Goal: Information Seeking & Learning: Learn about a topic

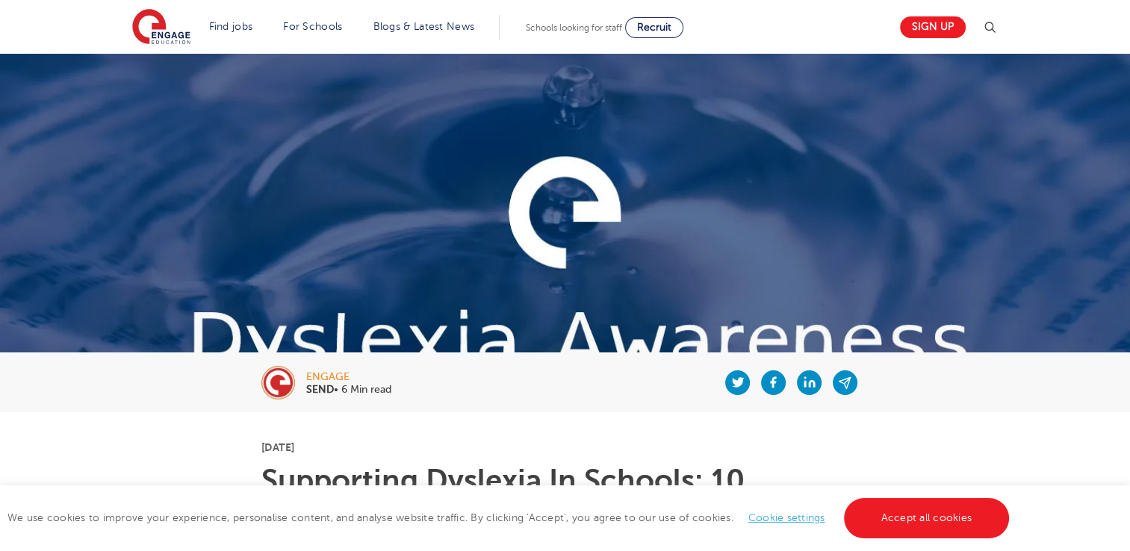
click at [783, 514] on link "Cookie settings" at bounding box center [786, 517] width 77 height 11
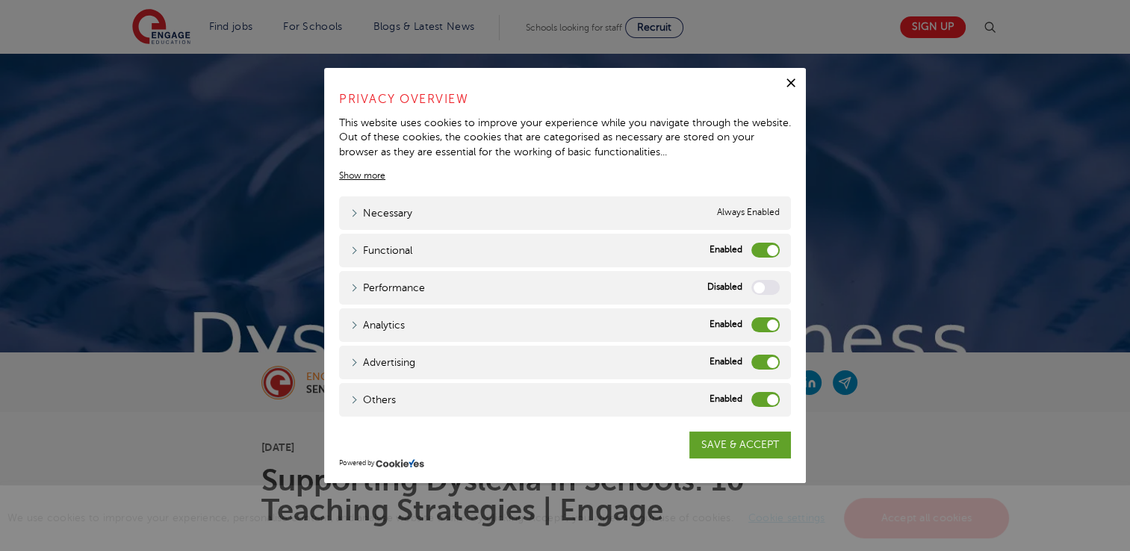
click at [756, 249] on label "Functional" at bounding box center [765, 250] width 28 height 15
click at [0, 0] on input "Functional" at bounding box center [0, 0] width 0 height 0
click at [759, 320] on label "Analytics" at bounding box center [765, 324] width 28 height 15
click at [0, 0] on input "Analytics" at bounding box center [0, 0] width 0 height 0
click at [764, 358] on label "Advertising" at bounding box center [765, 362] width 28 height 15
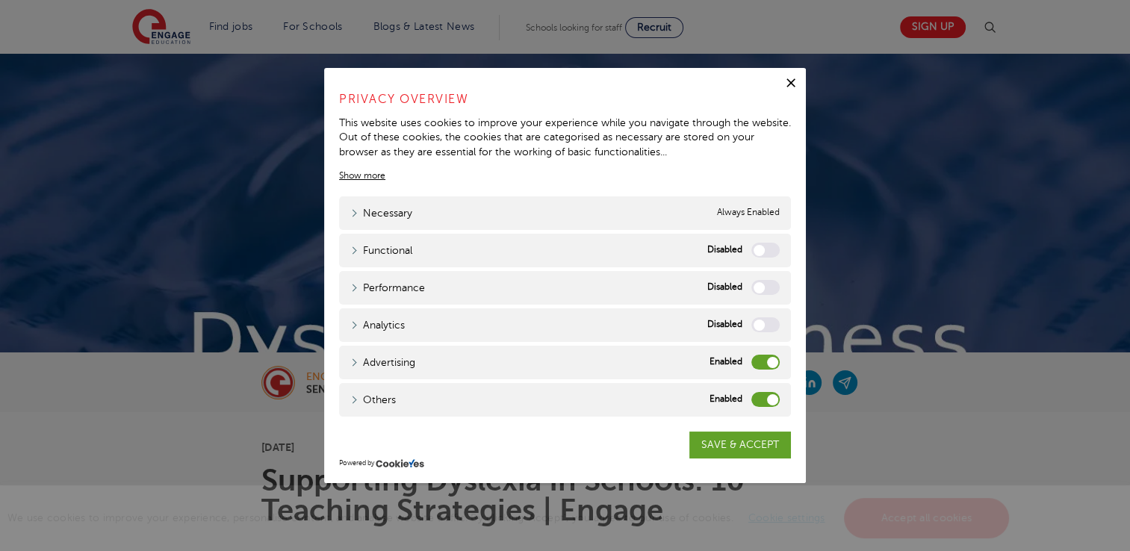
click at [0, 0] on input "Advertising" at bounding box center [0, 0] width 0 height 0
click at [767, 400] on label "Others" at bounding box center [765, 399] width 28 height 15
click at [0, 0] on input "Others" at bounding box center [0, 0] width 0 height 0
click at [790, 81] on icon "button" at bounding box center [790, 82] width 15 height 15
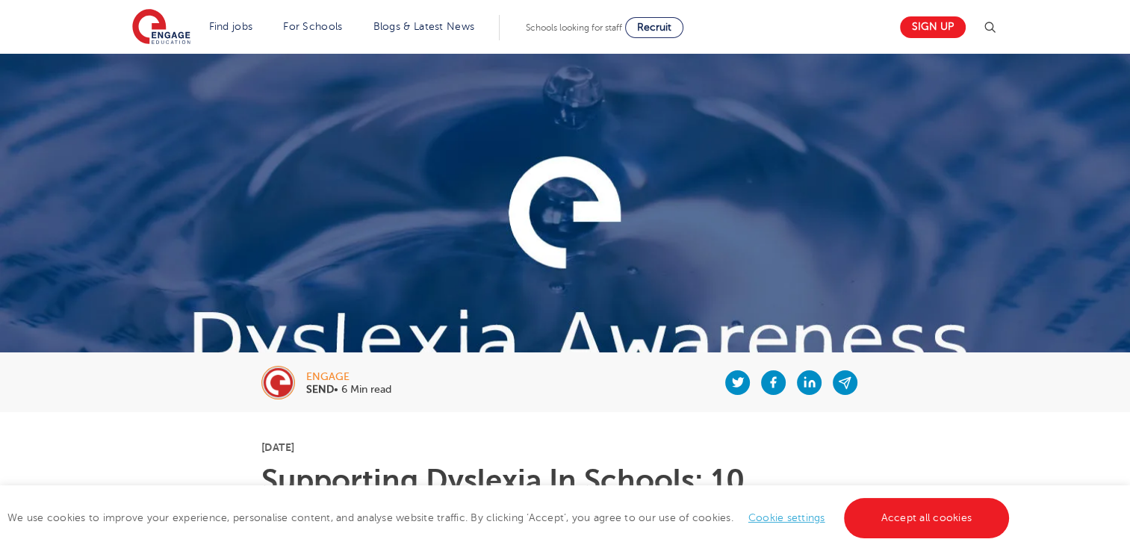
click at [803, 521] on link "Cookie settings" at bounding box center [786, 517] width 77 height 11
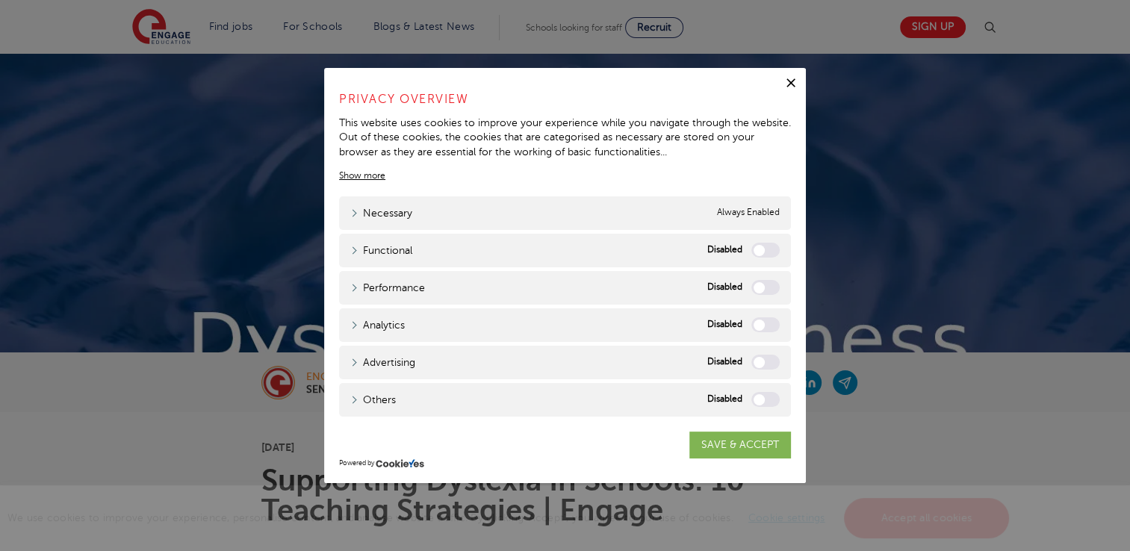
click at [728, 443] on link "SAVE & ACCEPT" at bounding box center [740, 445] width 102 height 27
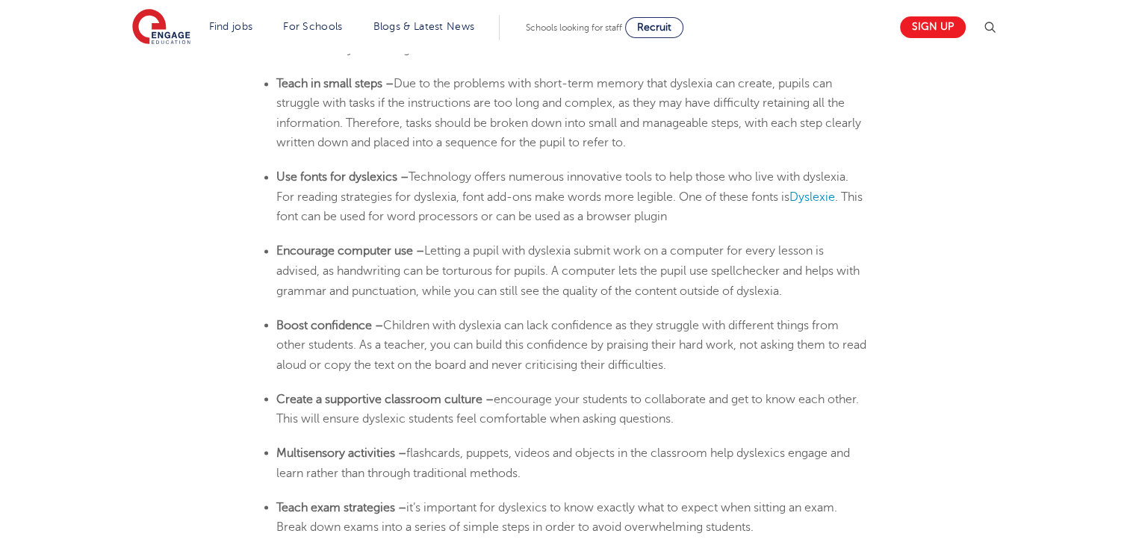
scroll to position [2565, 0]
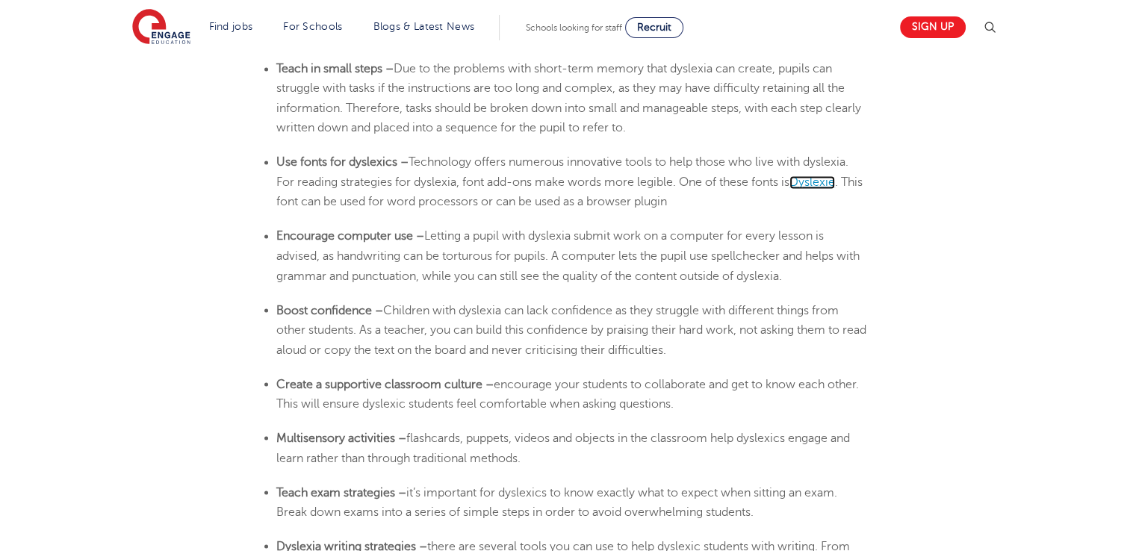
click at [833, 181] on span "Dyslexie" at bounding box center [812, 181] width 46 height 13
